Goal: Task Accomplishment & Management: Manage account settings

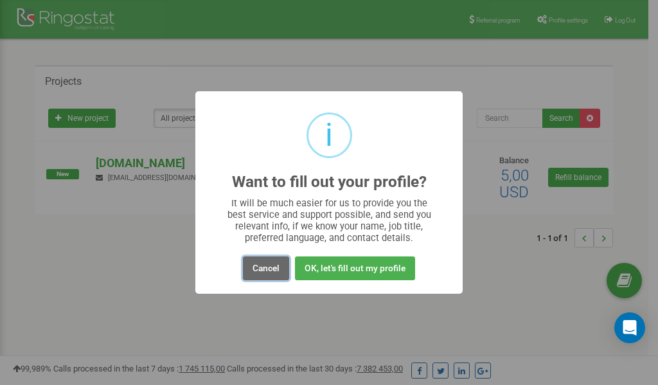
click at [262, 267] on button "Cancel" at bounding box center [266, 268] width 46 height 24
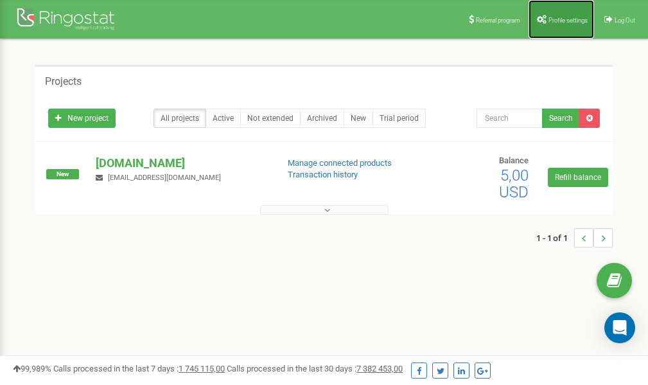
click at [574, 21] on span "Profile settings" at bounding box center [568, 20] width 39 height 7
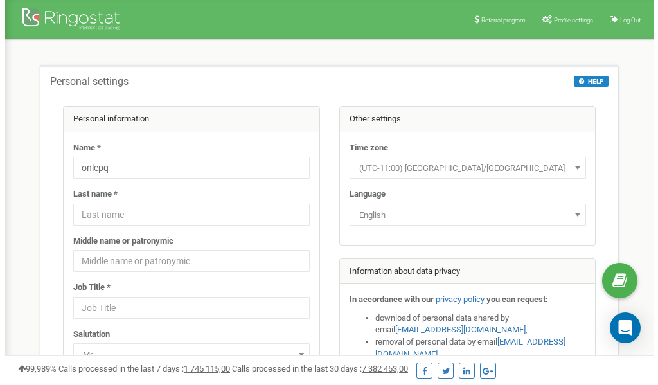
scroll to position [64, 0]
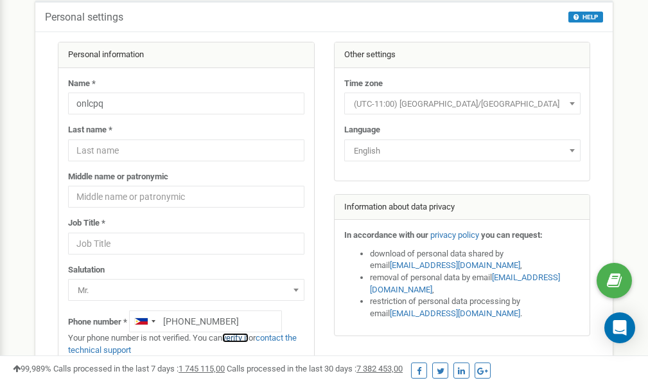
click at [237, 339] on link "verify it" at bounding box center [235, 338] width 26 height 10
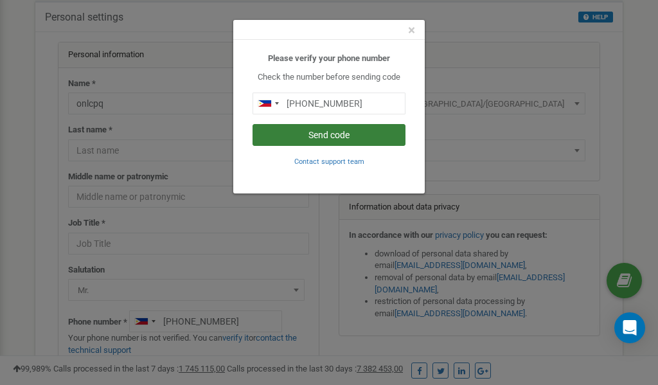
click at [344, 135] on button "Send code" at bounding box center [328, 135] width 153 height 22
